Goal: Transaction & Acquisition: Purchase product/service

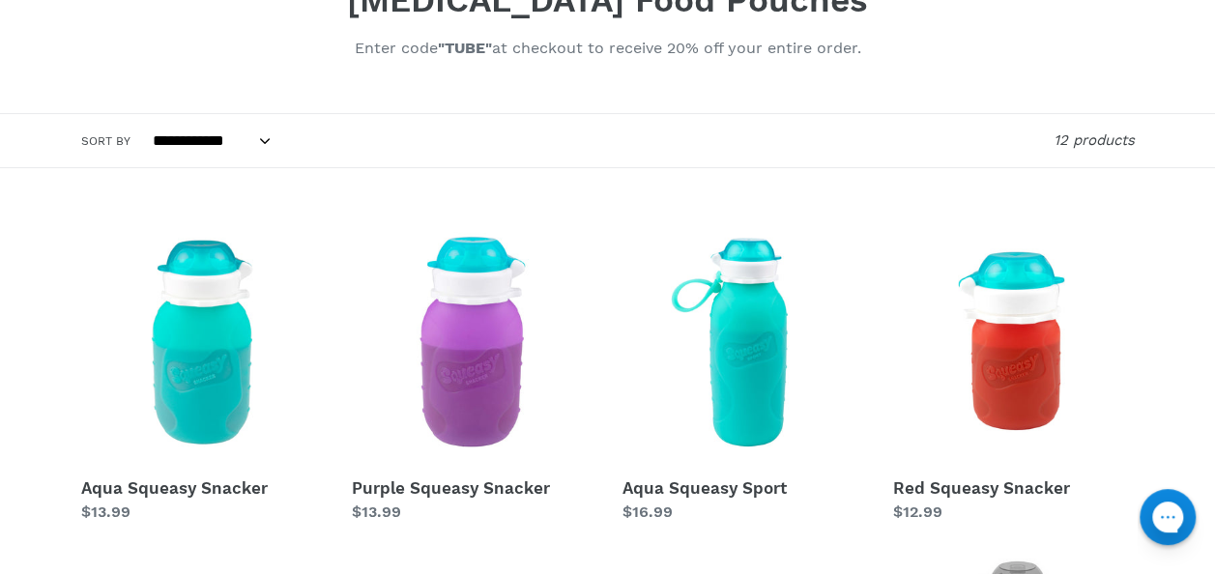
scroll to position [422, 0]
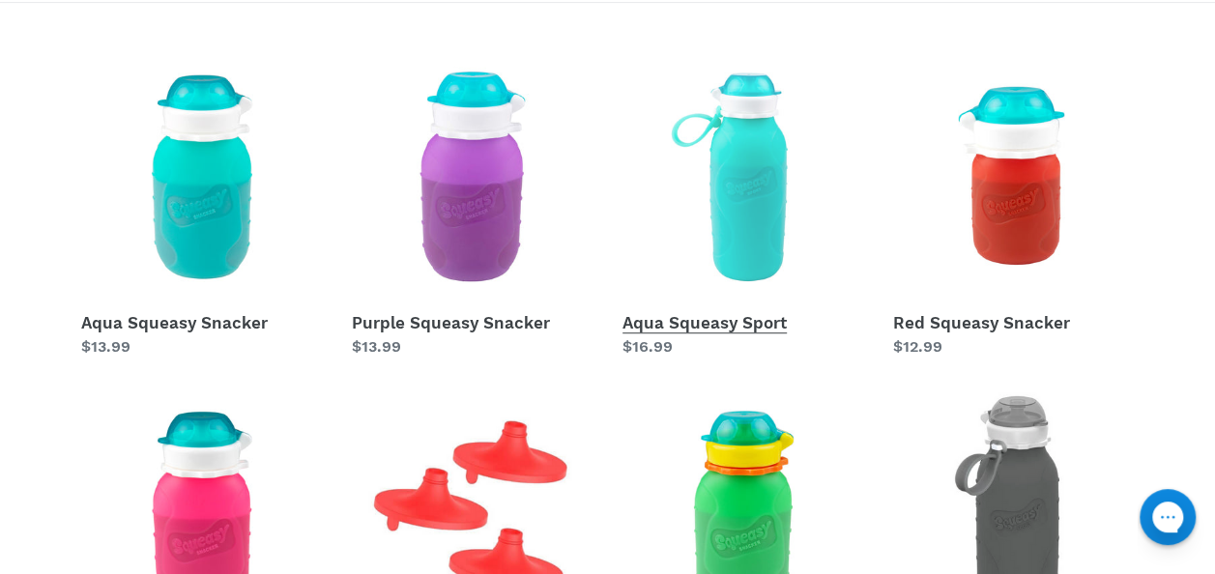
click at [683, 321] on link "Aqua Squeasy Sport" at bounding box center [744, 207] width 242 height 303
